Goal: Find specific page/section: Find specific page/section

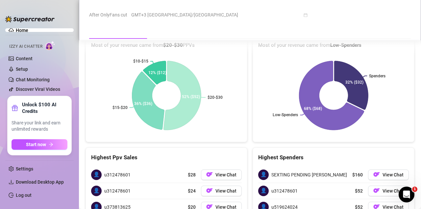
scroll to position [1157, 0]
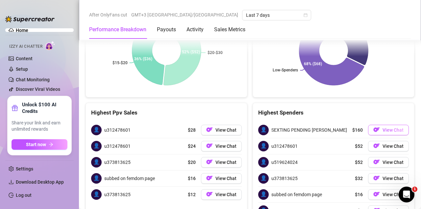
click at [389, 127] on span "View Chat" at bounding box center [393, 129] width 21 height 5
click at [382, 125] on button "View Chat" at bounding box center [388, 130] width 41 height 11
click at [392, 127] on span "View Chat" at bounding box center [393, 129] width 21 height 5
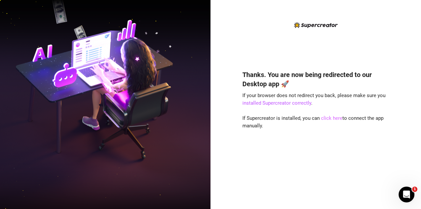
click at [331, 119] on link "click here" at bounding box center [331, 118] width 21 height 6
click at [330, 117] on link "click here" at bounding box center [331, 118] width 21 height 6
click at [328, 117] on link "click here" at bounding box center [331, 118] width 21 height 6
drag, startPoint x: 334, startPoint y: 120, endPoint x: 331, endPoint y: 109, distance: 11.6
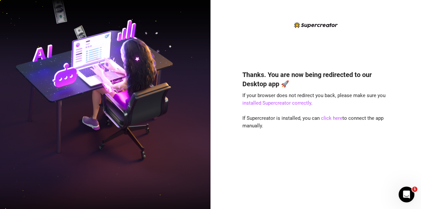
click at [331, 109] on div "Thanks. You are now being redirected to our Desktop app 🚀 If your browser does …" at bounding box center [316, 129] width 147 height 137
click at [345, 145] on div "Thanks. You are now being redirected to our Desktop app 🚀 If your browser does …" at bounding box center [316, 129] width 147 height 137
click at [331, 117] on link "click here" at bounding box center [331, 118] width 21 height 6
click at [335, 136] on div "Thanks. You are now being redirected to our Desktop app 🚀 If your browser does …" at bounding box center [316, 129] width 147 height 137
